Goal: Complete application form

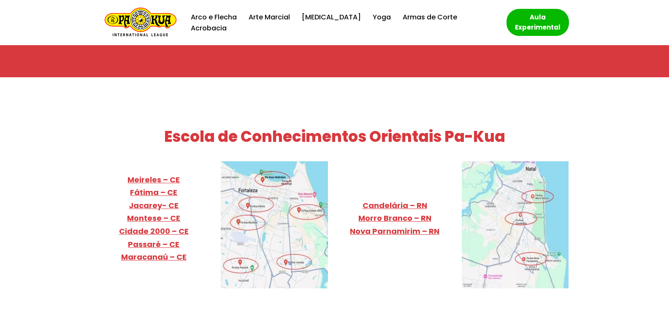
scroll to position [3293, 0]
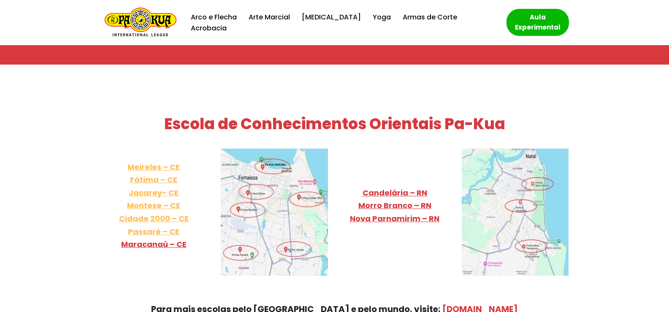
click at [152, 162] on link "Meireles – CE Fátima – CE Jacarey- CE Montese – CE Cidade 2000 – [GEOGRAPHIC_DA…" at bounding box center [154, 199] width 70 height 75
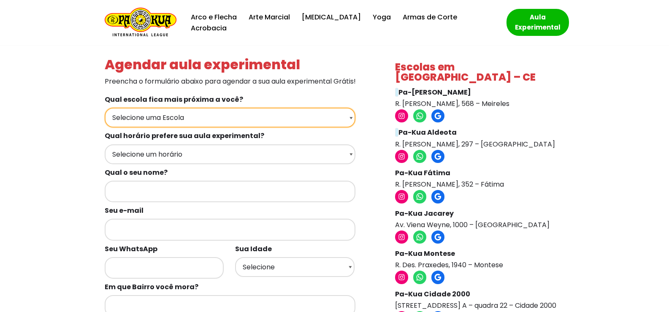
click at [249, 119] on select "Selecione uma Escola Fortaleza - Pa-Kua Meireles Fortaleza - Pa-Kua Aldeota For…" at bounding box center [230, 118] width 251 height 20
select select "Fortaleza - Pa-Kua Meireles"
click at [105, 108] on select "Selecione uma Escola Fortaleza - Pa-Kua Meireles Fortaleza - Pa-Kua Aldeota For…" at bounding box center [230, 118] width 251 height 20
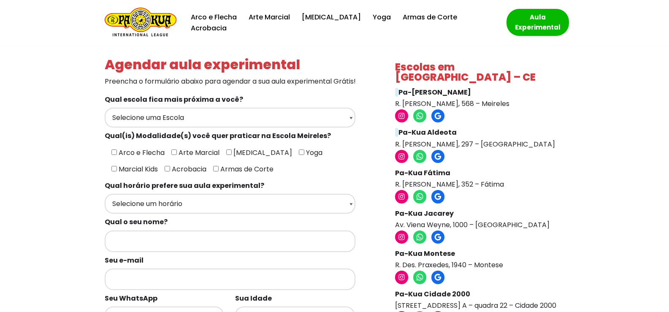
click at [227, 151] on input"] "[MEDICAL_DATA]" at bounding box center [228, 151] width 5 height 5
checkbox input"] "true"
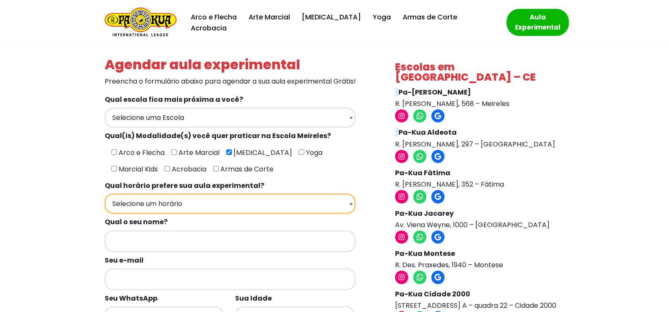
click at [225, 203] on select "Selecione um horário Manhã Tarde Noite" at bounding box center [230, 204] width 251 height 20
select select "Noite"
click at [105, 194] on select "Selecione um horário Manhã Tarde Noite" at bounding box center [230, 204] width 251 height 20
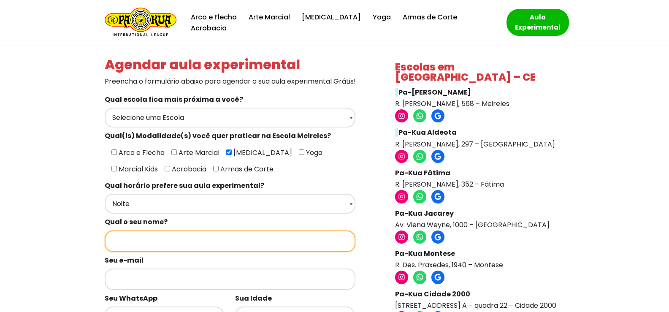
click at [252, 239] on input "Formulários de contato" at bounding box center [230, 241] width 251 height 22
type input "cora"
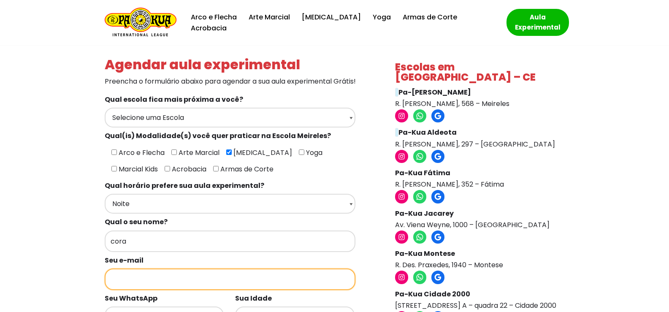
click at [216, 284] on input "Formulários de contato" at bounding box center [230, 279] width 251 height 22
type input "corabete51@gmail.com"
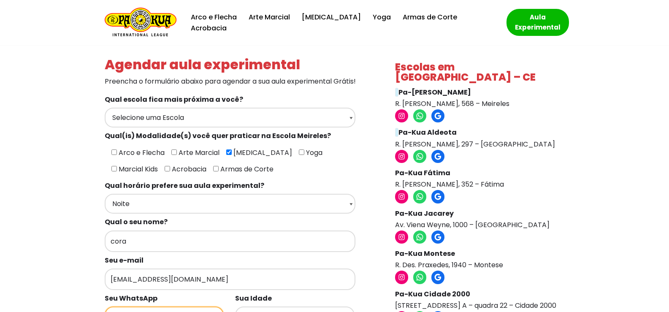
type input "85999800641"
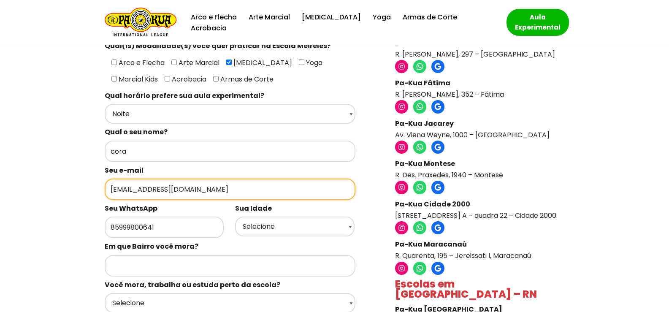
scroll to position [127, 0]
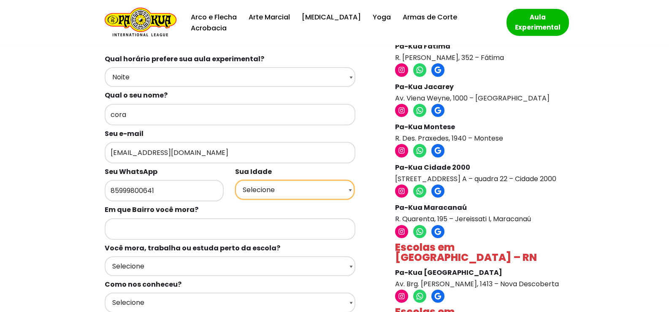
click at [277, 193] on select "Selecione 18 19 20 21 22 23 24 25 26 27 28 29 30 31 32 33 34 35 36 37 38 39 40 …" at bounding box center [294, 190] width 119 height 20
select select "50+"
click at [235, 180] on select "Selecione 18 19 20 21 22 23 24 25 26 27 28 29 30 31 32 33 34 35 36 37 38 39 40 …" at bounding box center [294, 190] width 119 height 20
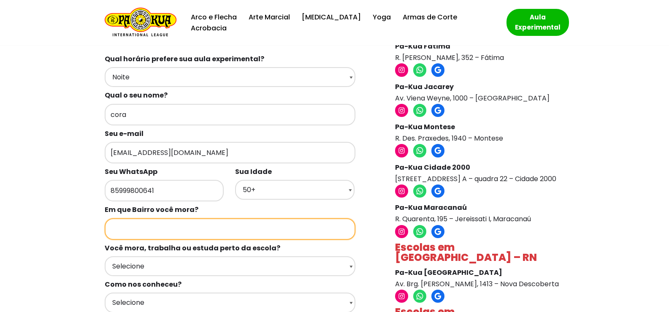
click at [163, 229] on input "Formulários de contato" at bounding box center [230, 229] width 251 height 22
type input "Praia de Iracema"
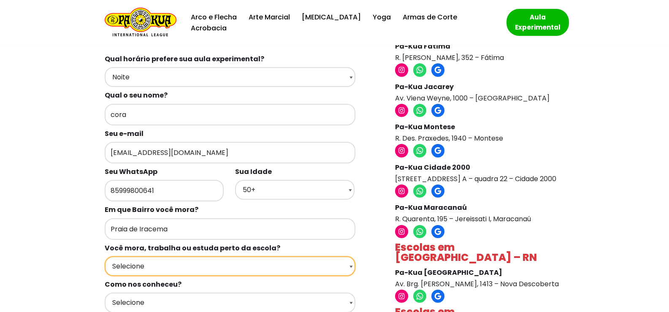
click at [141, 261] on select "Selecione Moro Perto Trabalho Perto Estudo Perto Passo Perto" at bounding box center [230, 266] width 251 height 20
select select "Moro Perto"
click at [105, 256] on select "Selecione Moro Perto Trabalho Perto Estudo Perto Passo Perto" at bounding box center [230, 266] width 251 height 20
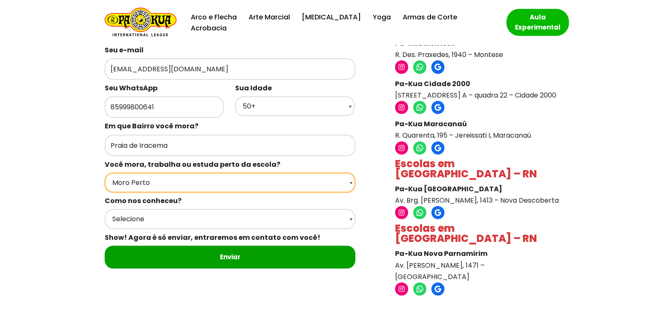
scroll to position [211, 0]
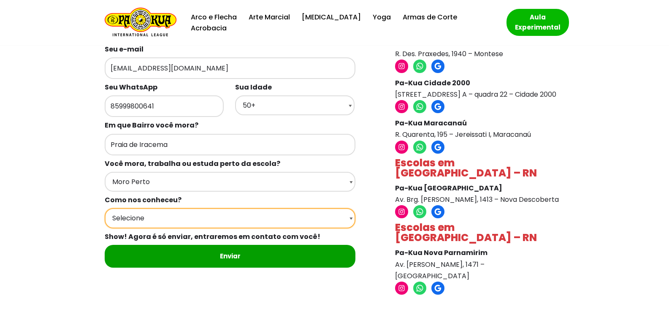
click at [212, 218] on select "Selecione Google Passei em frente Indicação Instagram Facebook" at bounding box center [230, 218] width 251 height 20
select select "Google"
click at [105, 208] on select "Selecione Google Passei em frente Indicação Instagram Facebook" at bounding box center [230, 218] width 251 height 20
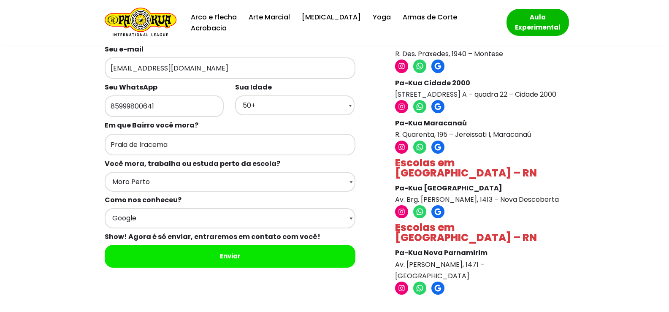
click at [233, 255] on input "Enviar" at bounding box center [230, 256] width 251 height 23
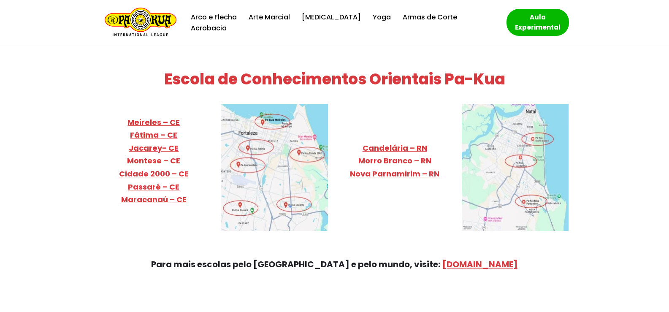
scroll to position [3296, 0]
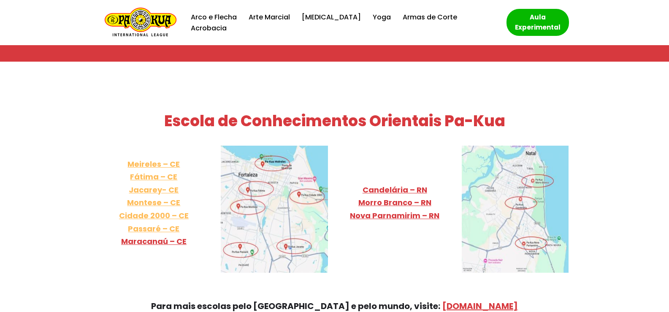
click at [153, 159] on link "Meireles – CE Fátima – CE Jacarey- CE Montese – CE Cidade 2000 – [GEOGRAPHIC_DA…" at bounding box center [154, 196] width 70 height 75
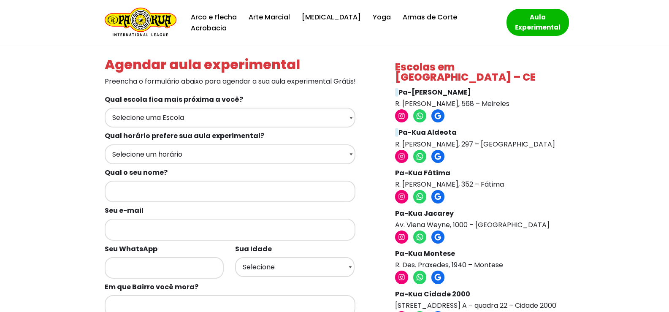
drag, startPoint x: 397, startPoint y: 93, endPoint x: 521, endPoint y: 94, distance: 124.5
click at [521, 94] on p "Pa-Kua Meireles R. Ildefonso Albano, 568 – Meireles" at bounding box center [477, 98] width 165 height 23
copy p "R. Ildefonso Albano, 568 – Meireles"
click at [404, 111] on icon at bounding box center [401, 115] width 9 height 9
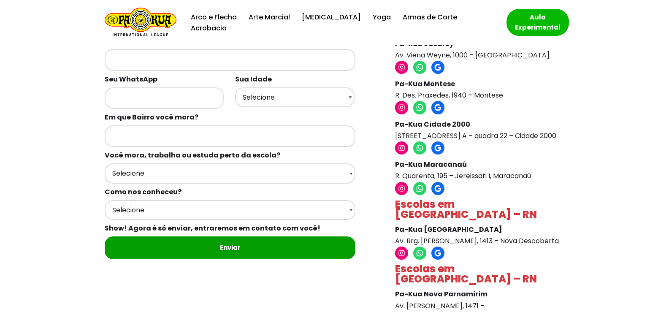
scroll to position [211, 0]
